Goal: Navigation & Orientation: Go to known website

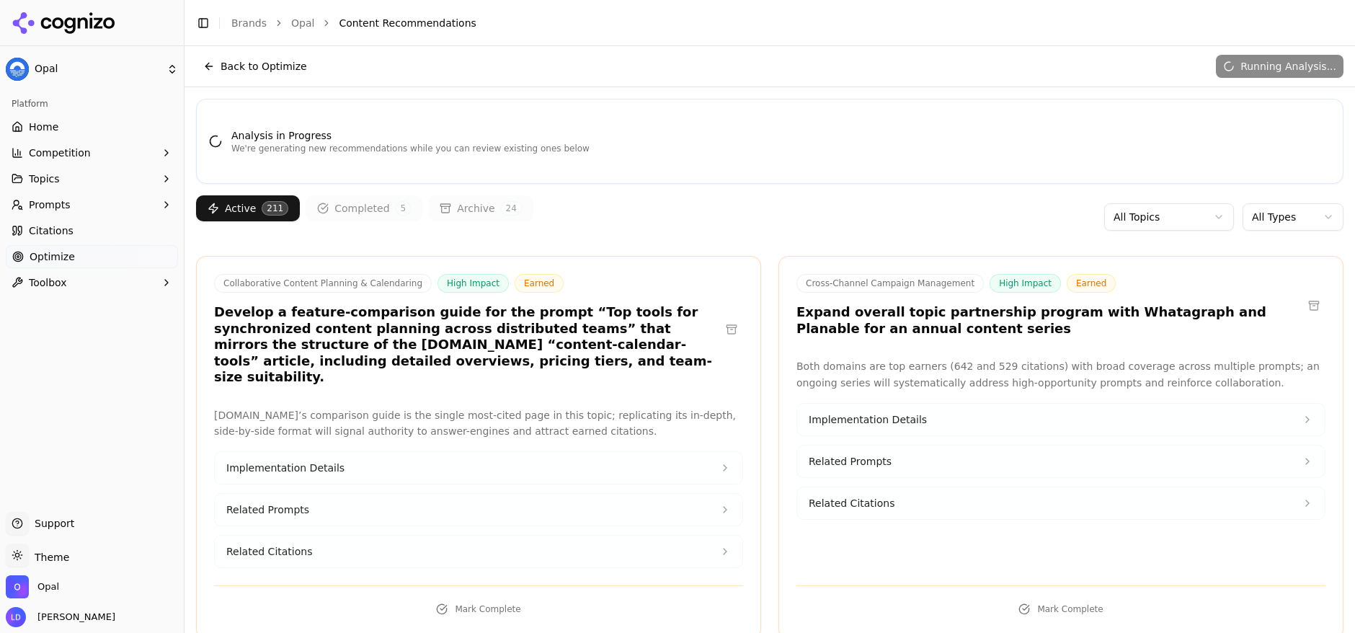
click at [63, 19] on icon at bounding box center [64, 23] width 105 height 22
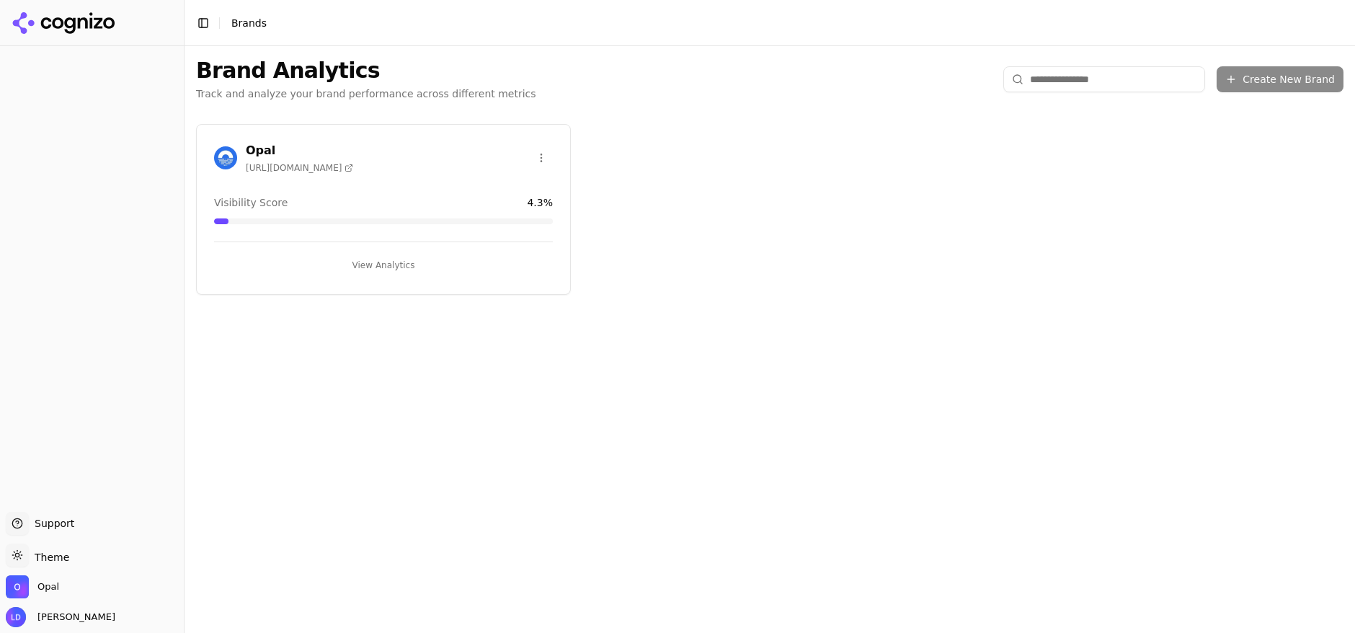
click at [59, 155] on div at bounding box center [92, 279] width 184 height 454
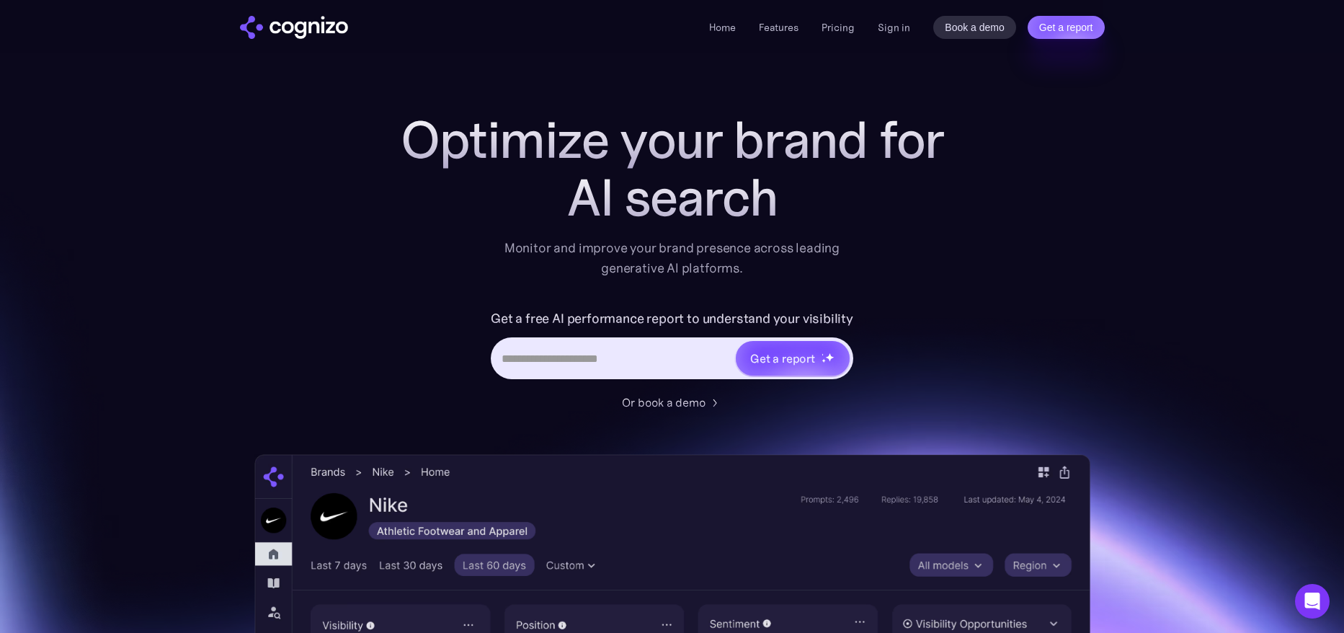
click at [1055, 264] on div "Optimize your brand for AI search Monitor and improve your brand presence acros…" at bounding box center [672, 584] width 836 height 947
